Goal: Task Accomplishment & Management: Use online tool/utility

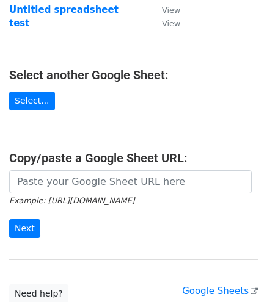
scroll to position [100, 0]
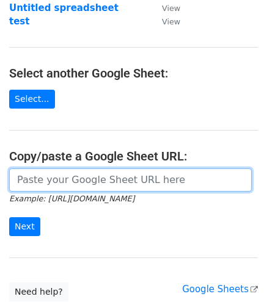
click at [60, 180] on input "url" at bounding box center [130, 180] width 243 height 23
paste input "https://docs.google.com/spreadsheets/d/1uQvir3vgDKcI_c-vr8g6ndcGLyR4koZdyWYYpDK…"
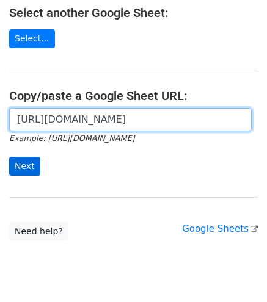
scroll to position [161, 0]
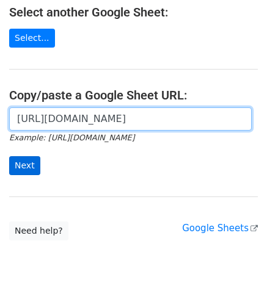
type input "https://docs.google.com/spreadsheets/d/1uQvir3vgDKcI_c-vr8g6ndcGLyR4koZdyWYYpDK…"
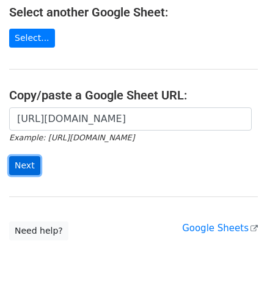
scroll to position [0, 0]
click at [17, 164] on input "Next" at bounding box center [24, 165] width 31 height 19
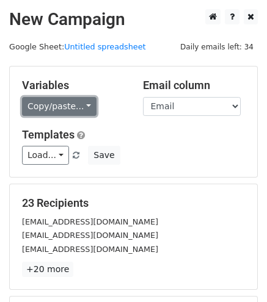
click at [50, 112] on link "Copy/paste..." at bounding box center [59, 106] width 75 height 19
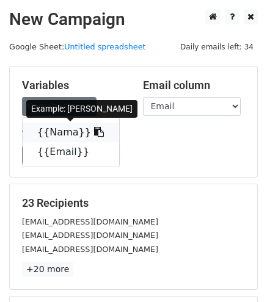
click at [73, 137] on link "{{Nama}}" at bounding box center [71, 133] width 97 height 20
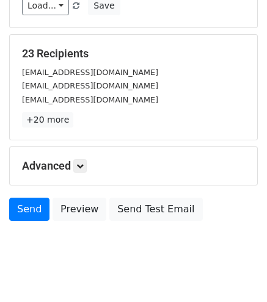
scroll to position [150, 0]
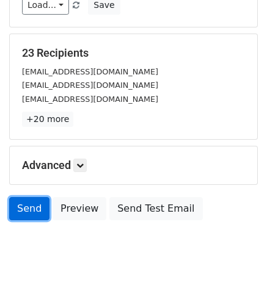
click at [24, 210] on link "Send" at bounding box center [29, 208] width 40 height 23
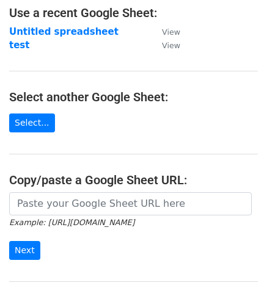
scroll to position [87, 0]
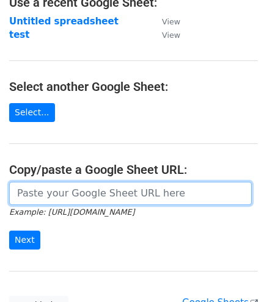
click at [101, 199] on input "url" at bounding box center [130, 193] width 243 height 23
paste input "https://docs.google.com/spreadsheets/d/1uQvir3vgDKcI_c-vr8g6ndcGLyR4koZdyWYYpDK…"
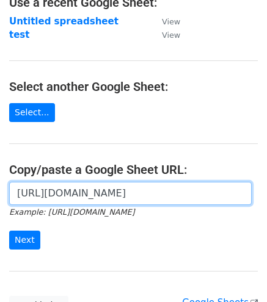
scroll to position [0, 265]
type input "https://docs.google.com/spreadsheets/d/1uQvir3vgDKcI_c-vr8g6ndcGLyR4koZdyWYYpDK…"
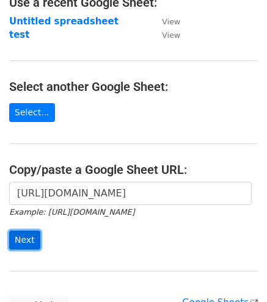
scroll to position [0, 0]
click at [28, 231] on input "Next" at bounding box center [24, 240] width 31 height 19
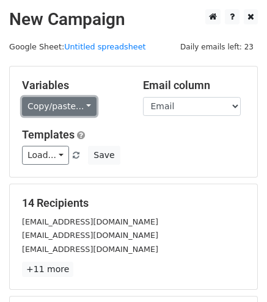
click at [68, 104] on link "Copy/paste..." at bounding box center [59, 106] width 75 height 19
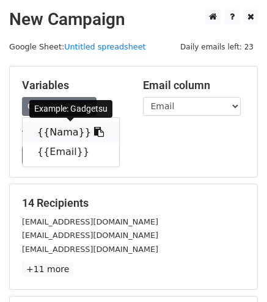
click at [70, 129] on link "{{Nama}}" at bounding box center [71, 133] width 97 height 20
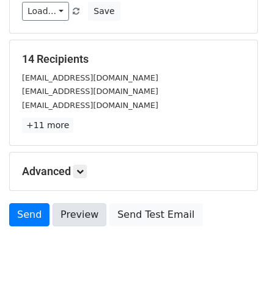
scroll to position [153, 0]
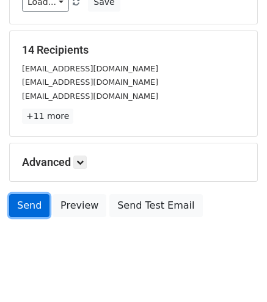
click at [35, 202] on link "Send" at bounding box center [29, 205] width 40 height 23
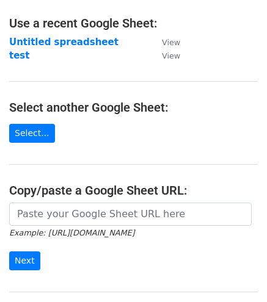
scroll to position [81, 0]
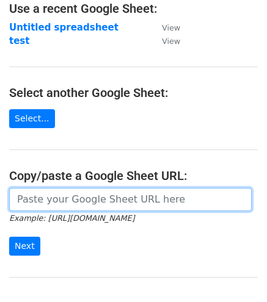
click at [64, 194] on input "url" at bounding box center [130, 199] width 243 height 23
paste input "[URL][DOMAIN_NAME]"
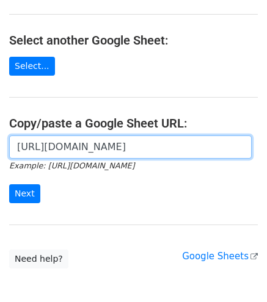
scroll to position [134, 0]
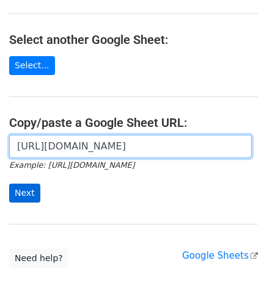
type input "[URL][DOMAIN_NAME]"
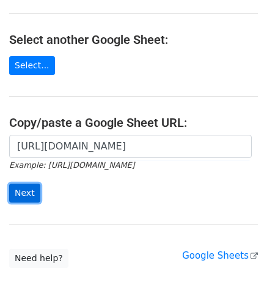
click at [31, 188] on input "Next" at bounding box center [24, 193] width 31 height 19
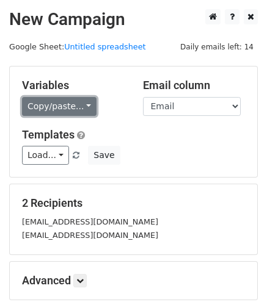
click at [68, 104] on link "Copy/paste..." at bounding box center [59, 106] width 75 height 19
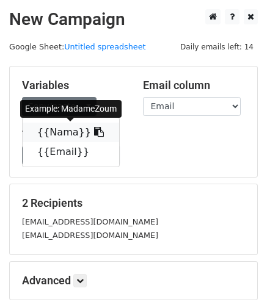
click at [71, 127] on link "{{Nama}}" at bounding box center [71, 133] width 97 height 20
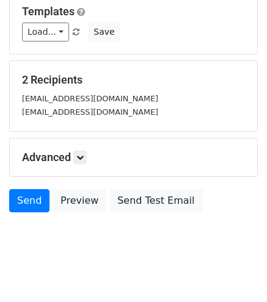
scroll to position [134, 0]
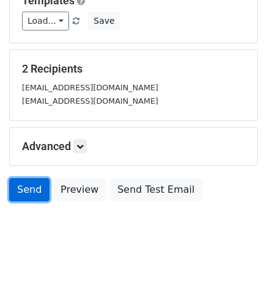
click at [34, 189] on link "Send" at bounding box center [29, 189] width 40 height 23
